Goal: Information Seeking & Learning: Learn about a topic

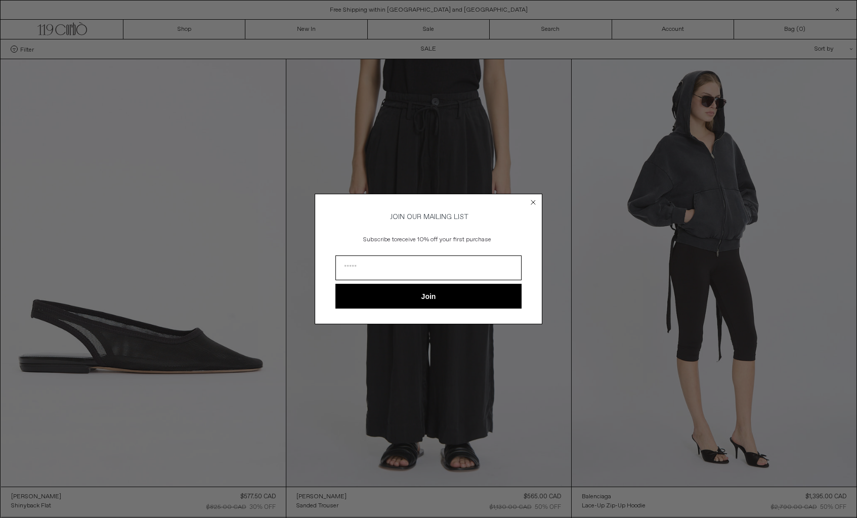
click at [535, 197] on icon "Close dialog" at bounding box center [533, 202] width 10 height 10
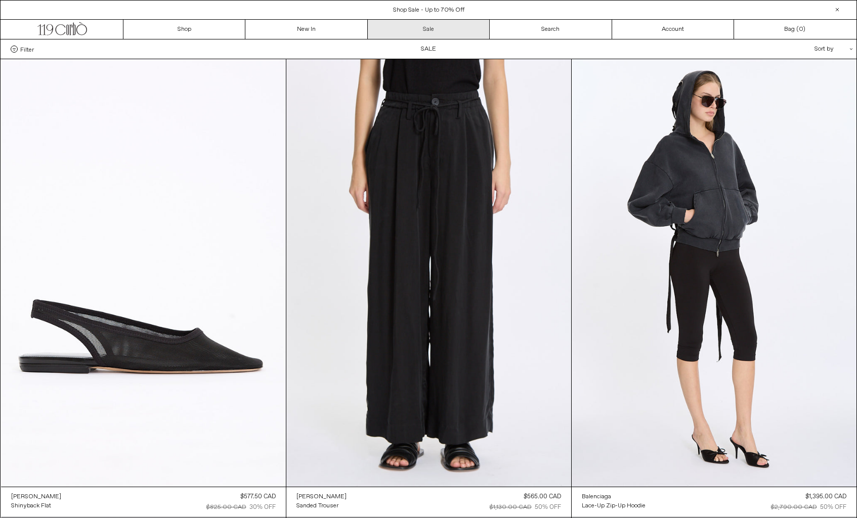
click at [426, 22] on link "Sale" at bounding box center [429, 29] width 122 height 19
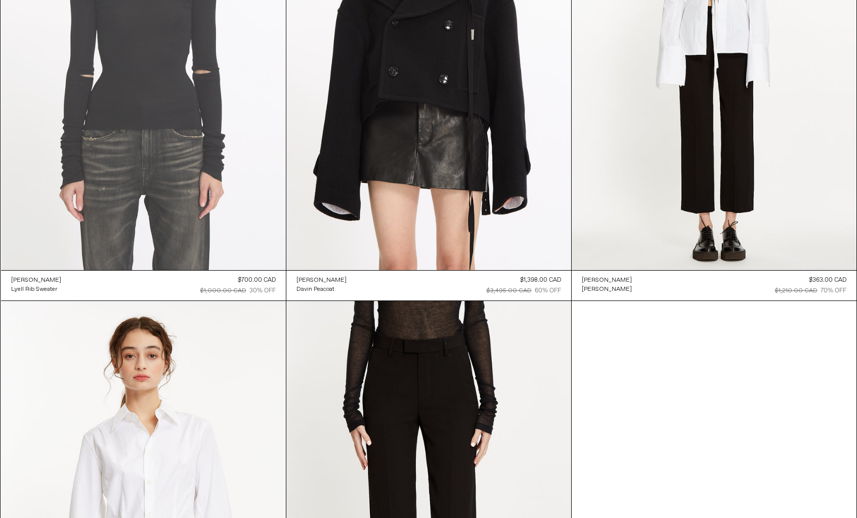
scroll to position [955, 0]
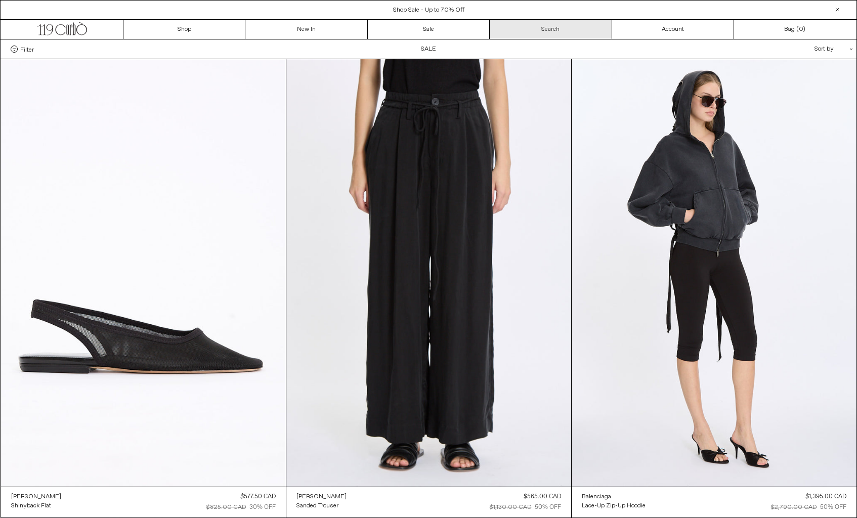
click at [557, 25] on link "Search" at bounding box center [551, 29] width 122 height 19
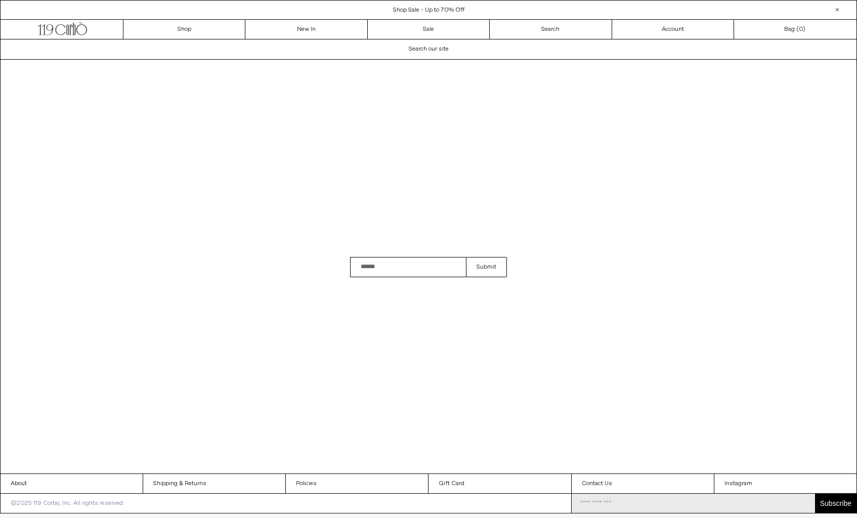
click at [379, 272] on input "Search" at bounding box center [408, 267] width 116 height 20
type input "**********"
click at [466, 257] on button "Submit" at bounding box center [486, 267] width 41 height 20
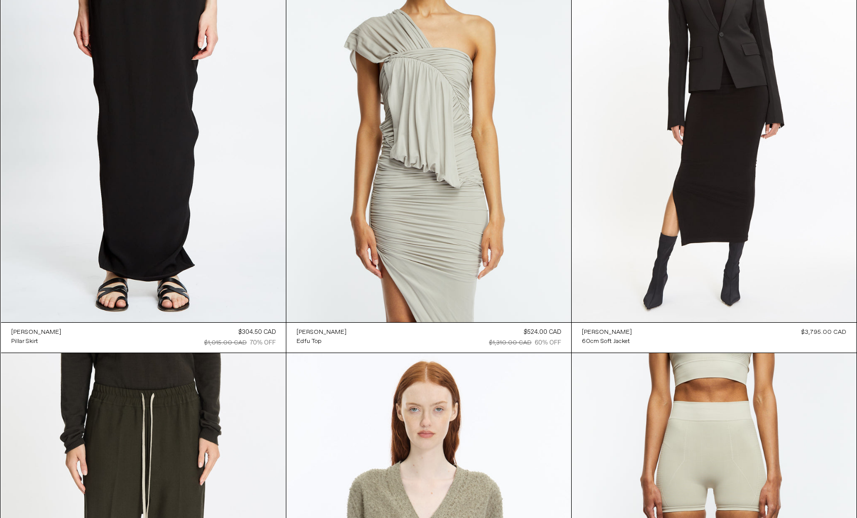
scroll to position [1505, 0]
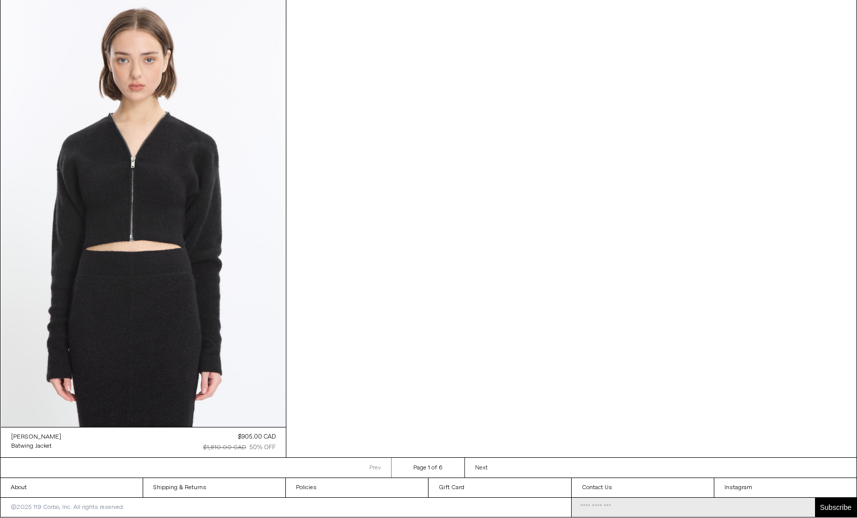
click at [481, 465] on span "Next" at bounding box center [481, 468] width 13 height 8
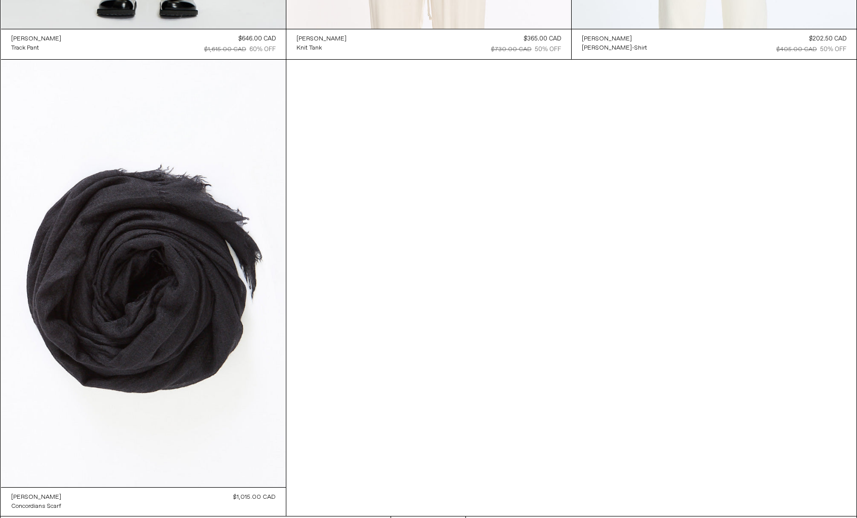
scroll to position [1504, 0]
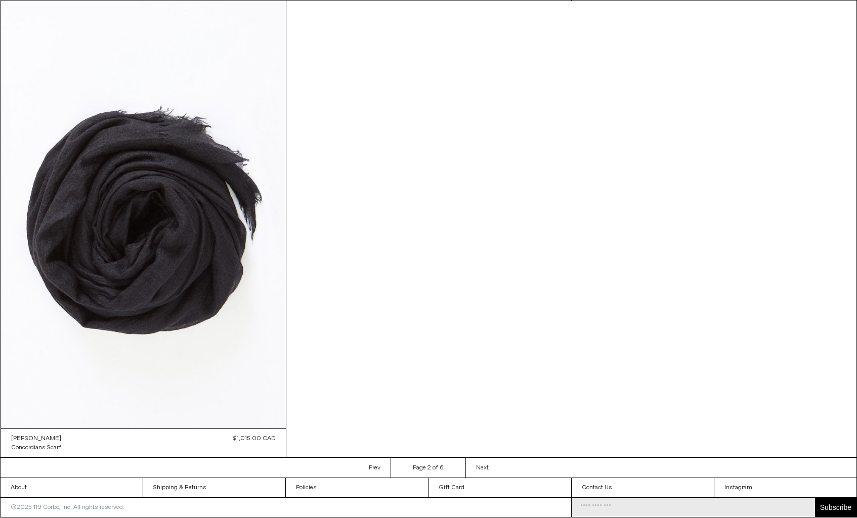
click at [496, 459] on link "Next Next page" at bounding box center [481, 468] width 33 height 20
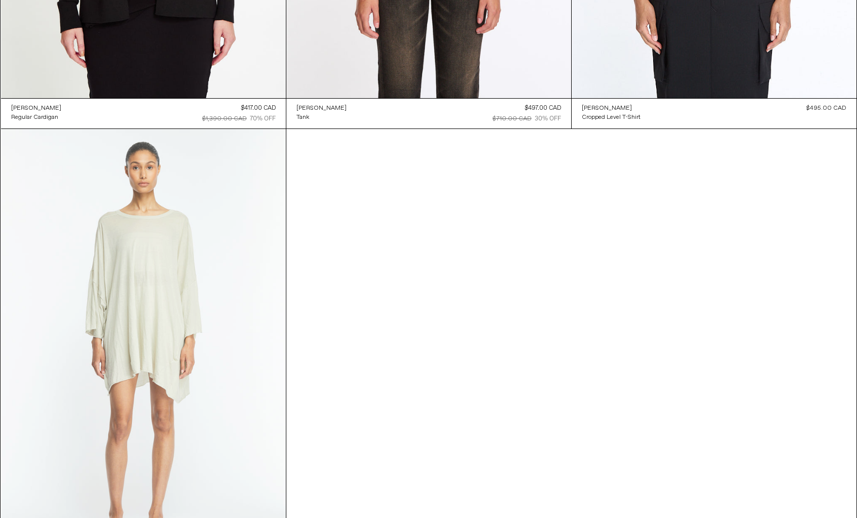
scroll to position [1505, 0]
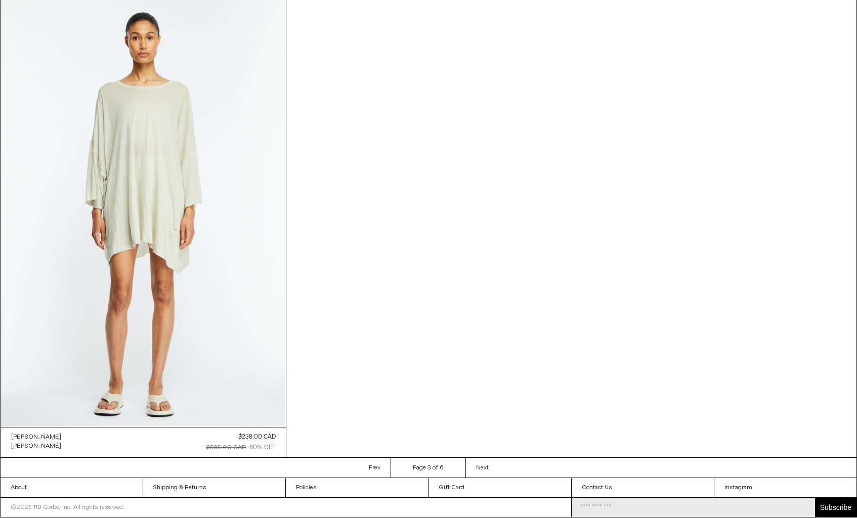
click at [486, 469] on span "Next" at bounding box center [482, 468] width 13 height 8
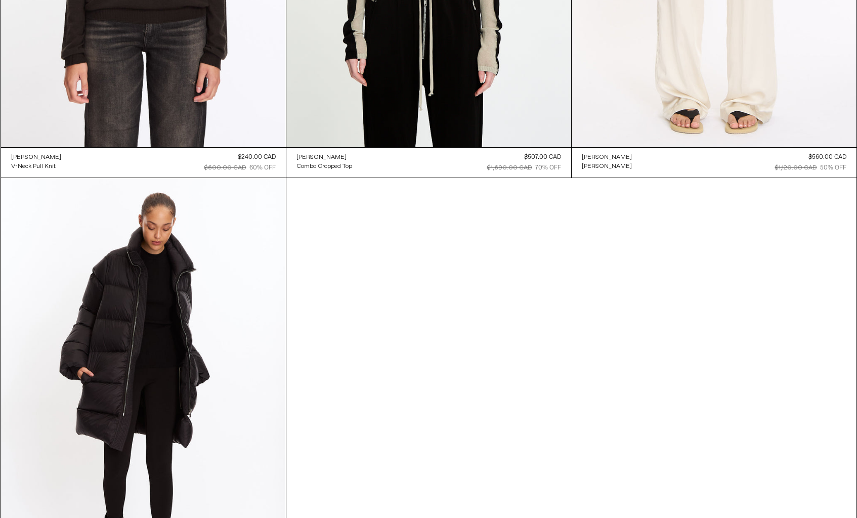
scroll to position [1505, 0]
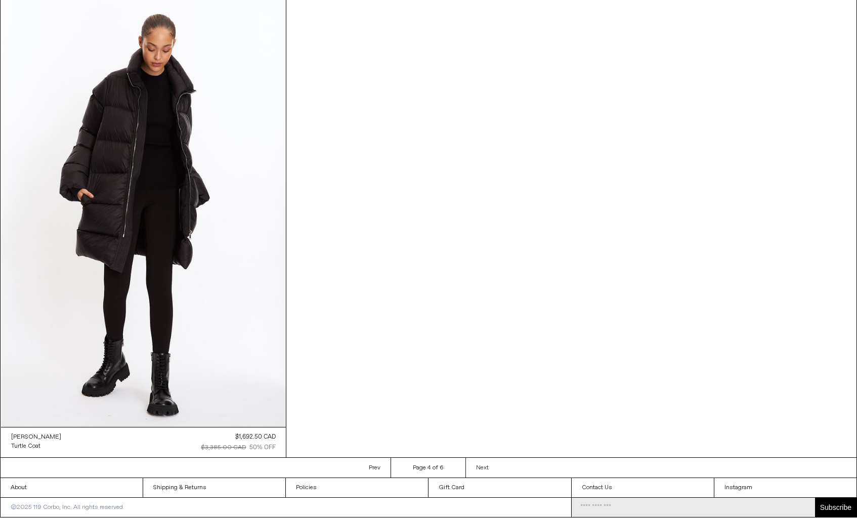
click at [497, 470] on link "Next Next page" at bounding box center [481, 468] width 33 height 20
